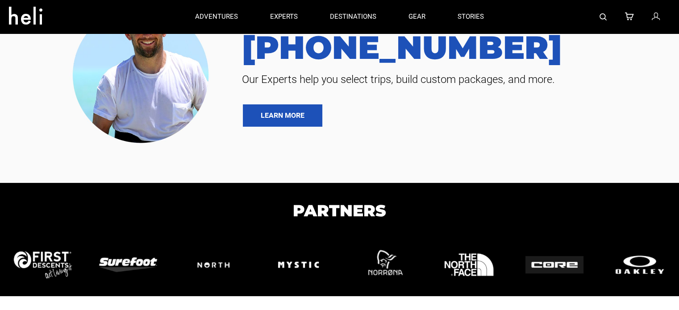
scroll to position [54, 0]
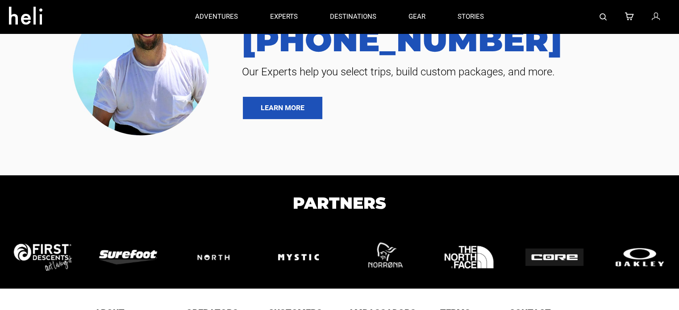
type input "Heli Skiing"
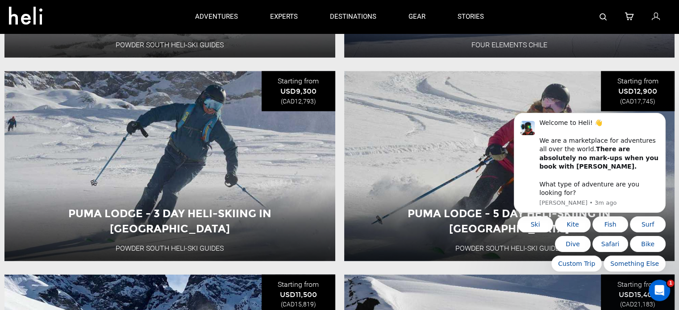
scroll to position [1095, 0]
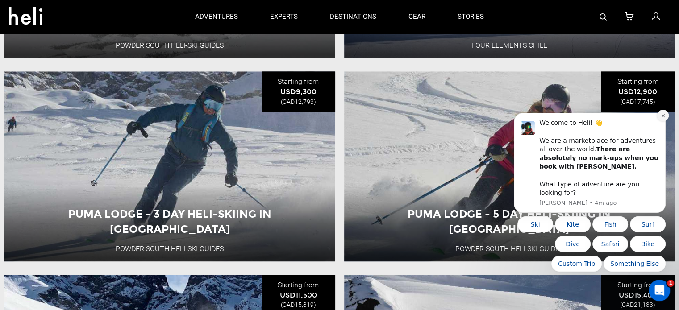
click at [663, 118] on icon "Dismiss notification" at bounding box center [663, 115] width 5 height 5
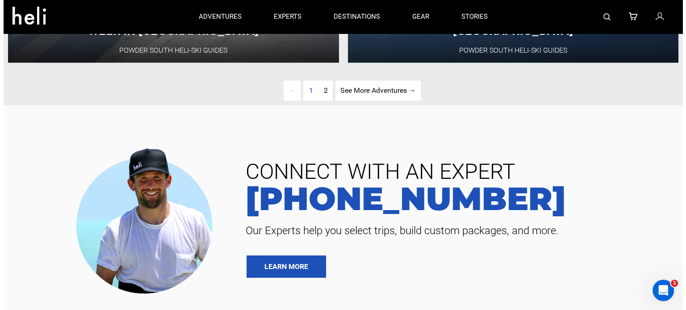
scroll to position [2275, 0]
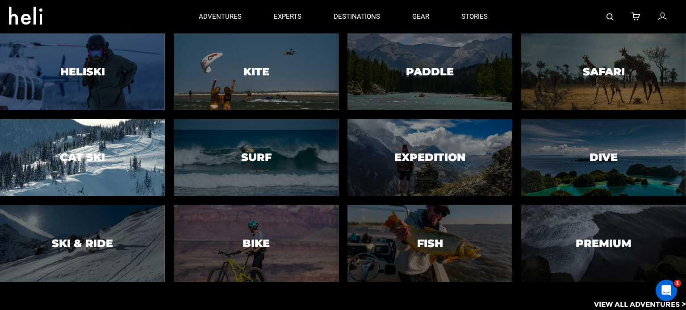
click at [129, 159] on div at bounding box center [82, 158] width 168 height 79
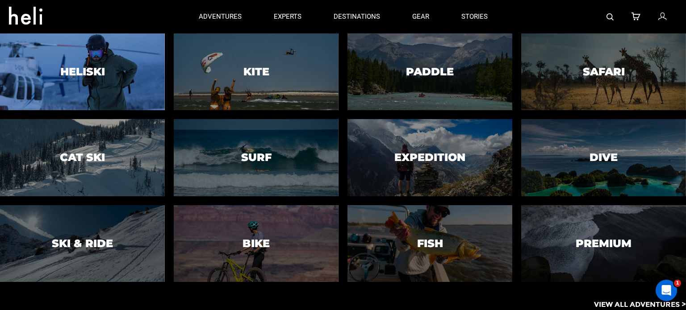
click at [105, 82] on div at bounding box center [82, 72] width 168 height 79
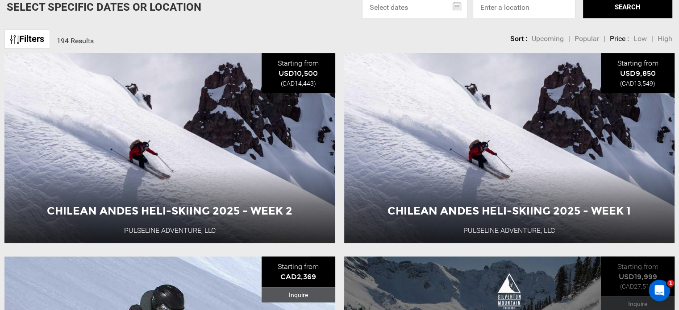
scroll to position [296, 0]
